Goal: Information Seeking & Learning: Learn about a topic

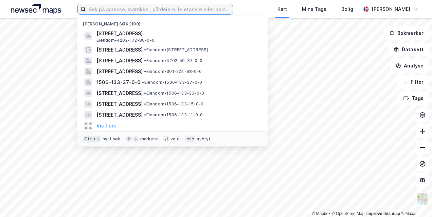
click at [94, 9] on input at bounding box center [159, 9] width 146 height 10
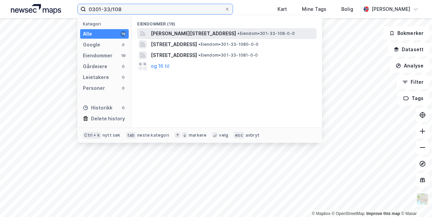
type input "0301-33/108"
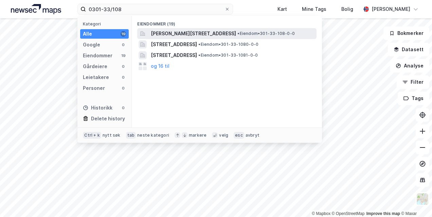
click at [189, 32] on span "[PERSON_NAME][STREET_ADDRESS]" at bounding box center [193, 34] width 85 height 8
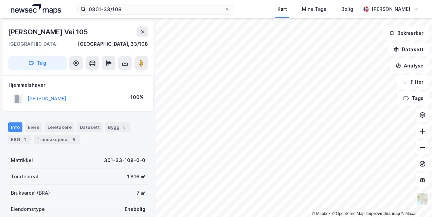
click at [303, 8] on div "0301-33/108 Kart Mine Tags Bolig [PERSON_NAME] © Mapbox © OpenStreetMap Improve…" at bounding box center [216, 108] width 432 height 217
click at [369, 217] on html "0301-33/108 Kart Mine Tags Bolig [PERSON_NAME] © Mapbox © OpenStreetMap Improve…" at bounding box center [216, 108] width 432 height 217
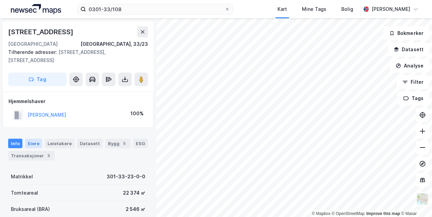
click at [32, 144] on div "Eiere" at bounding box center [33, 144] width 17 height 10
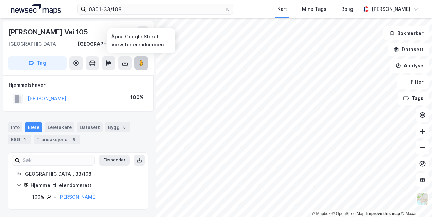
click at [144, 63] on icon at bounding box center [141, 63] width 7 height 7
click at [26, 7] on img at bounding box center [36, 9] width 50 height 10
